Goal: Task Accomplishment & Management: Complete application form

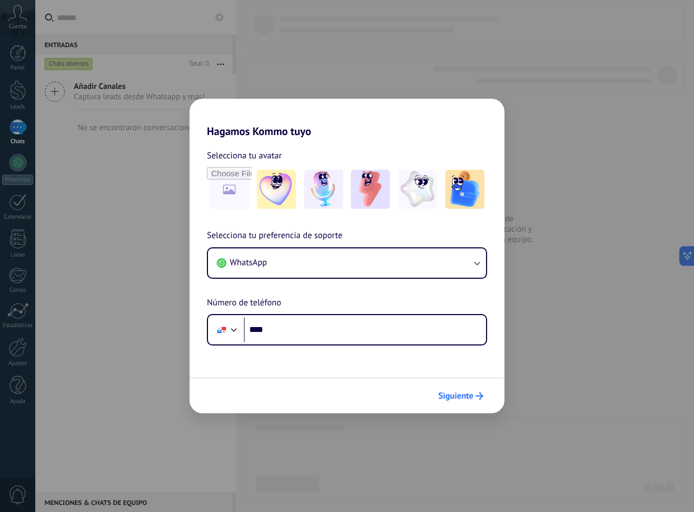
click at [455, 397] on span "Siguiente" at bounding box center [455, 396] width 35 height 8
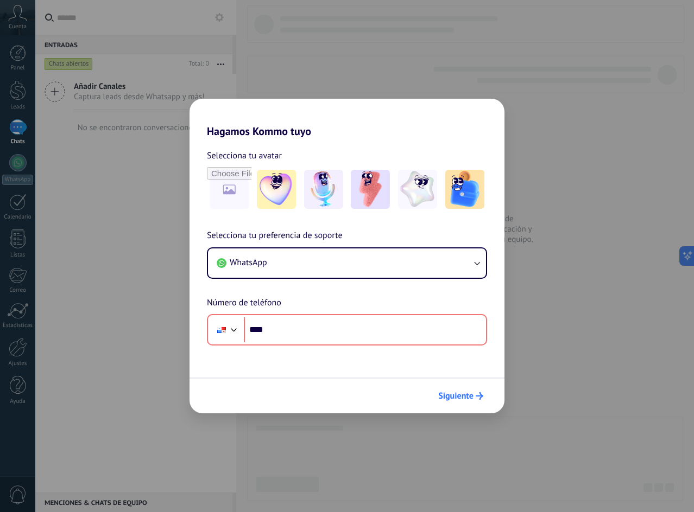
click at [455, 397] on span "Siguiente" at bounding box center [455, 396] width 35 height 8
click at [125, 251] on div "Hagamos Kommo tuyo Selecciona tu avatar Selecciona tu preferencia de soporte Wh…" at bounding box center [347, 256] width 694 height 512
click at [498, 113] on h2 "Hagamos Kommo tuyo" at bounding box center [346, 118] width 315 height 39
click at [80, 199] on div "Hagamos Kommo tuyo Selecciona tu avatar Selecciona tu preferencia de soporte Wh…" at bounding box center [347, 256] width 694 height 512
